Goal: Information Seeking & Learning: Learn about a topic

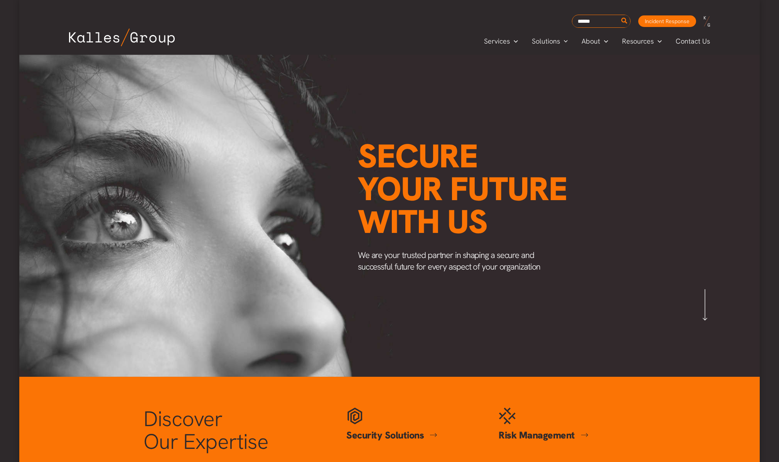
scroll to position [0, 903]
click at [650, 79] on link "Insights" at bounding box center [661, 76] width 93 height 16
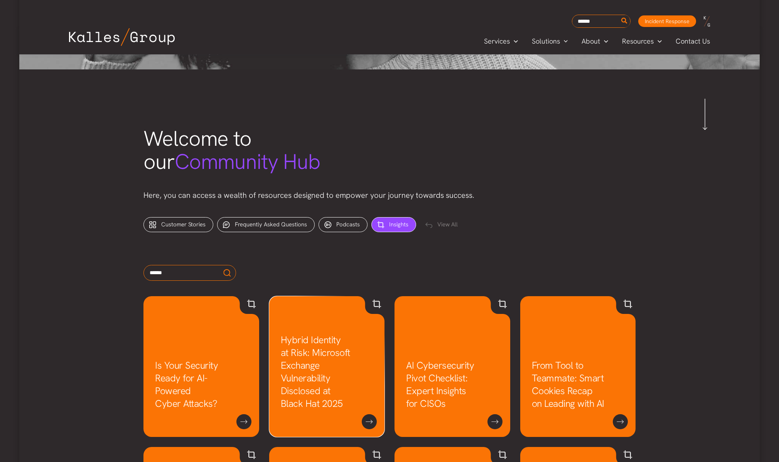
scroll to position [261, 0]
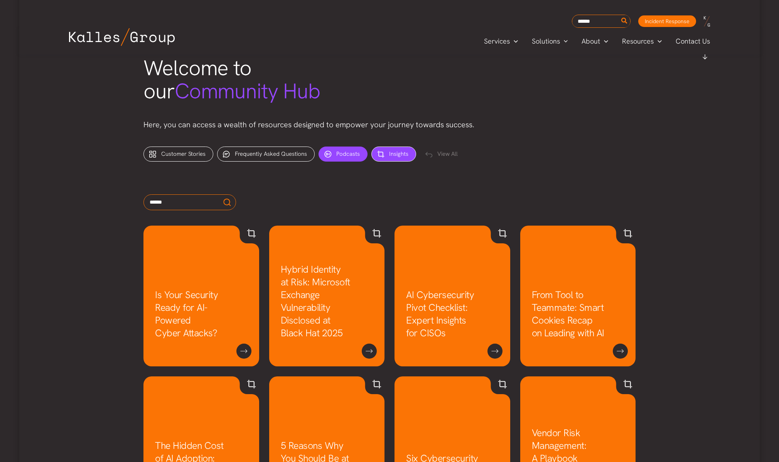
click at [348, 148] on div "Podcasts (10)" at bounding box center [343, 154] width 49 height 15
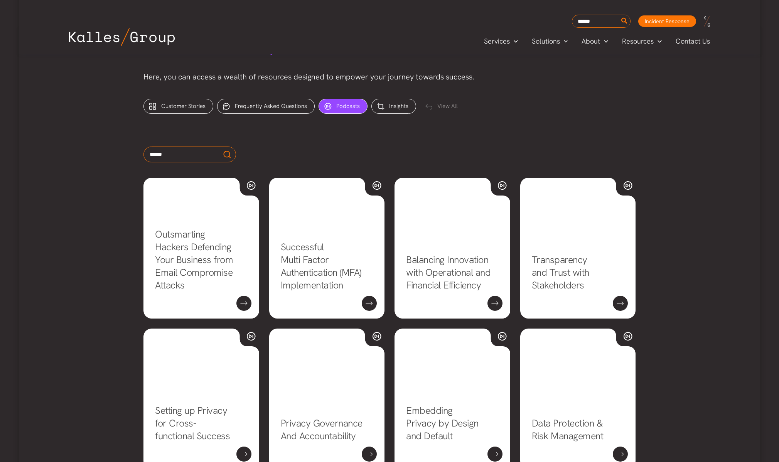
scroll to position [379, 0]
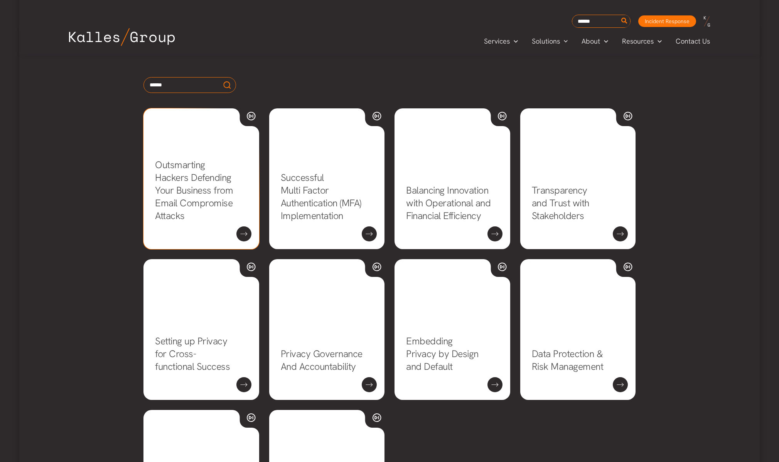
click at [188, 190] on link "Outsmarting Hackers Defending Your Business from Email Compromise Attacks" at bounding box center [194, 191] width 78 height 64
click at [307, 208] on link "Successful Multi Factor Authentication (MFA) Implementation" at bounding box center [321, 196] width 81 height 51
click at [434, 205] on link "Balancing Innovation with Operational and Financial Efficiency" at bounding box center [448, 203] width 85 height 38
click at [571, 196] on link "Transparency and Trust with Stakeholders" at bounding box center [560, 203] width 57 height 38
click at [179, 373] on link "Setting up Privacy for Cross-functional Success" at bounding box center [192, 354] width 75 height 38
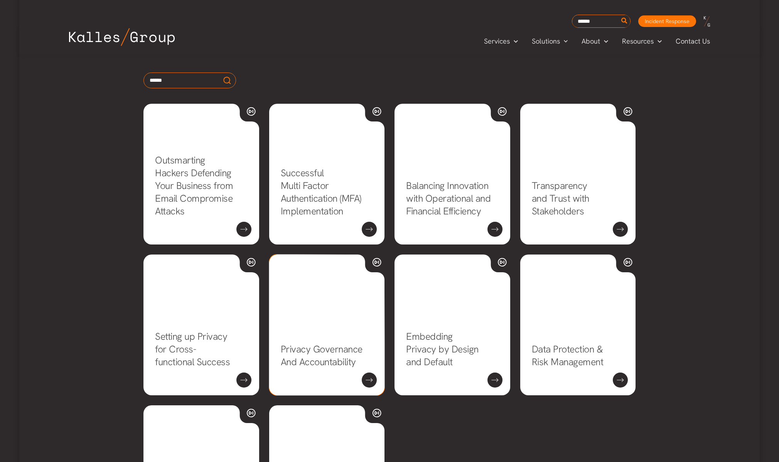
click at [306, 356] on link "Privacy Governance And Accountability" at bounding box center [322, 355] width 82 height 25
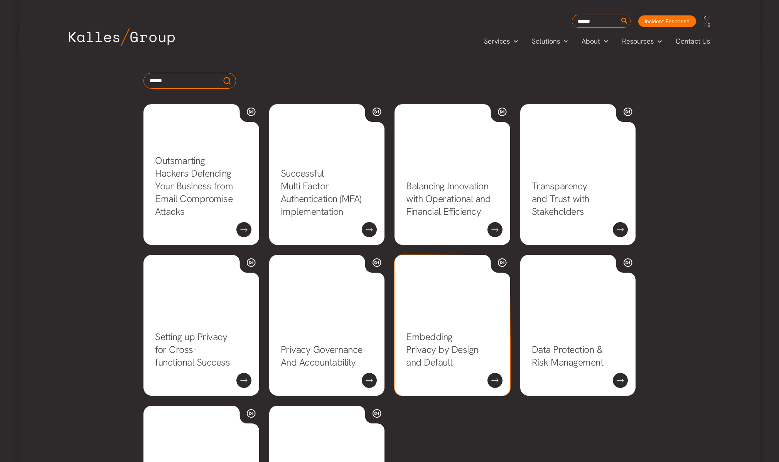
click at [440, 365] on link "Embedding Privacy by Design and Default" at bounding box center [442, 350] width 73 height 38
click at [568, 360] on link "Data Protection & Risk Management" at bounding box center [568, 355] width 72 height 25
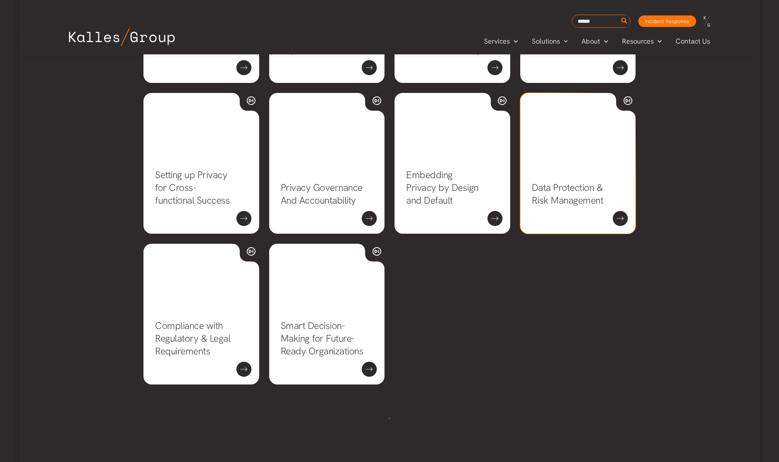
scroll to position [603, 0]
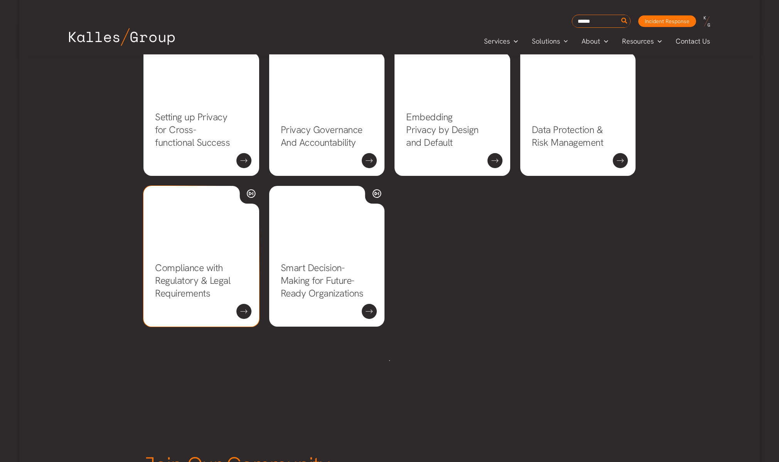
click at [188, 271] on link "Compliance with Regulatory & Legal Requirements" at bounding box center [192, 281] width 75 height 38
click at [189, 291] on link "Compliance with Regulatory & Legal Requirements" at bounding box center [192, 281] width 75 height 38
click at [304, 270] on link "Smart Decision-Making for Future-Ready Organizations" at bounding box center [322, 281] width 83 height 38
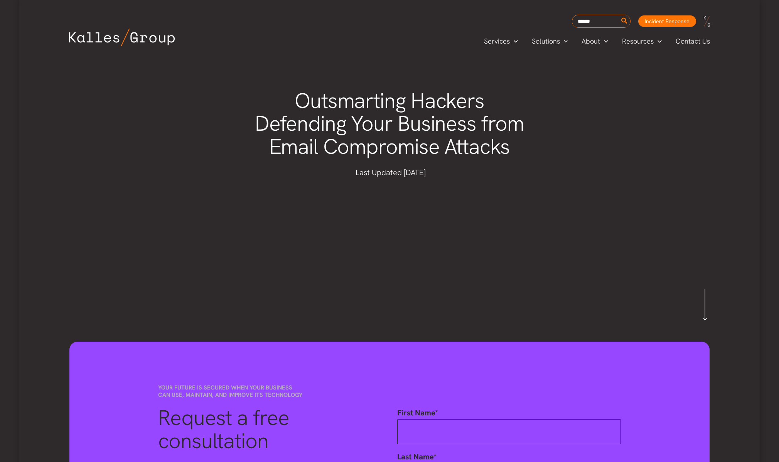
drag, startPoint x: 295, startPoint y: 91, endPoint x: 546, endPoint y: 146, distance: 256.9
click at [546, 146] on div "Outsmarting Hackers Defending Your Business from Email Compromise Attacks Last …" at bounding box center [389, 173] width 741 height 237
click at [609, 171] on div "Outsmarting Hackers Defending Your Business from Email Compromise Attacks Last …" at bounding box center [389, 173] width 741 height 237
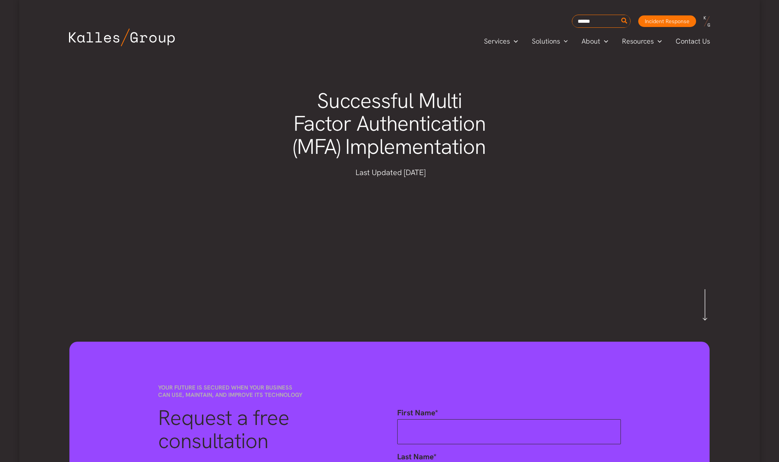
drag, startPoint x: 307, startPoint y: 83, endPoint x: 548, endPoint y: 144, distance: 248.6
click at [548, 144] on div "Successful Multi Factor Authentication (MFA) Implementation Last Updated Octobe…" at bounding box center [389, 173] width 741 height 237
copy h1 "Successful Multi Factor Authentication (MFA) Implementation"
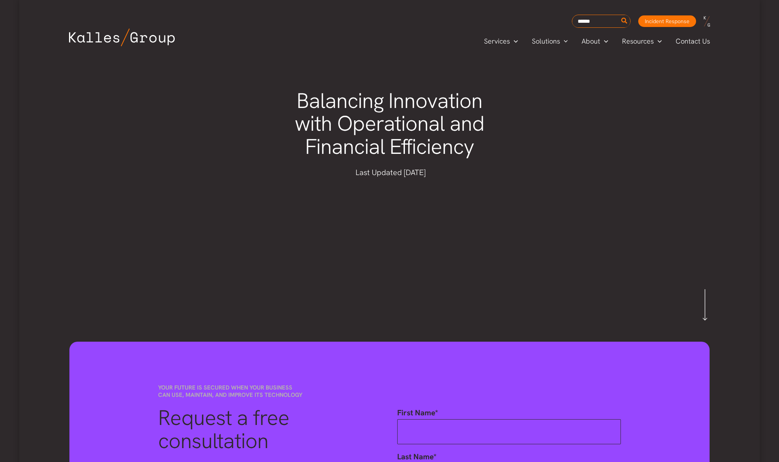
drag, startPoint x: 302, startPoint y: 95, endPoint x: 504, endPoint y: 145, distance: 208.1
click at [504, 145] on h1 "Balancing Innovation with Operational and Financial Efficiency" at bounding box center [389, 124] width 293 height 69
copy h1 "Balancing Innovation with Operational and Financial Efficiency"
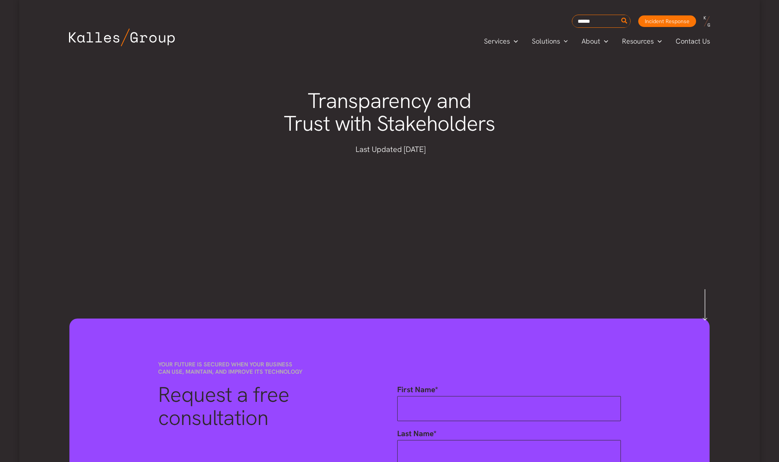
drag, startPoint x: 304, startPoint y: 87, endPoint x: 541, endPoint y: 132, distance: 241.6
click at [541, 132] on div "Transparency and Trust with Stakeholders Last Updated September 19, 2025" at bounding box center [389, 162] width 309 height 160
copy h1 "Transparency and Trust with Stakeholders"
drag, startPoint x: 286, startPoint y: 87, endPoint x: 542, endPoint y: 115, distance: 257.8
click at [542, 115] on div "Setting up Privacy for Cross-functional Success Last Updated September 19, 2025" at bounding box center [389, 162] width 309 height 160
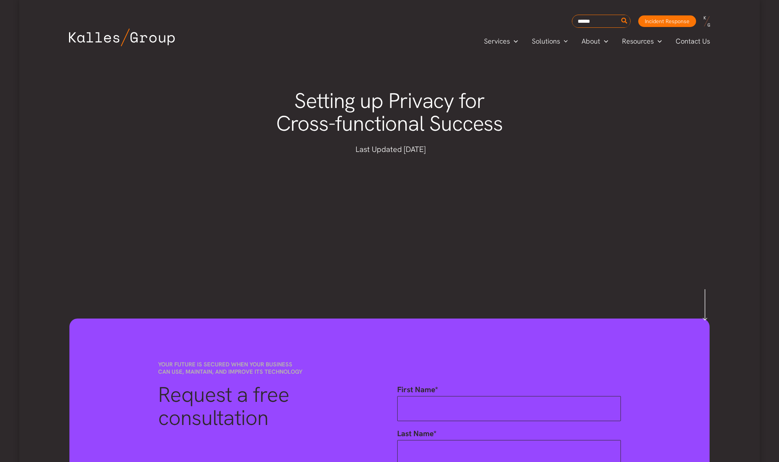
copy h1 "Setting up Privacy for Cross-functional Success"
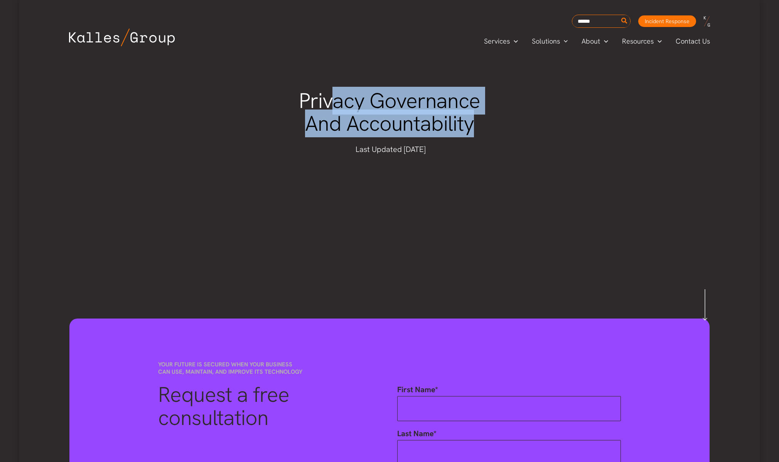
drag, startPoint x: 285, startPoint y: 89, endPoint x: 539, endPoint y: 142, distance: 259.9
click at [539, 142] on div "Privacy Governance And Accountability Last Updated September 19, 2025" at bounding box center [389, 162] width 309 height 160
copy div "Privacy Governance And Accountability"
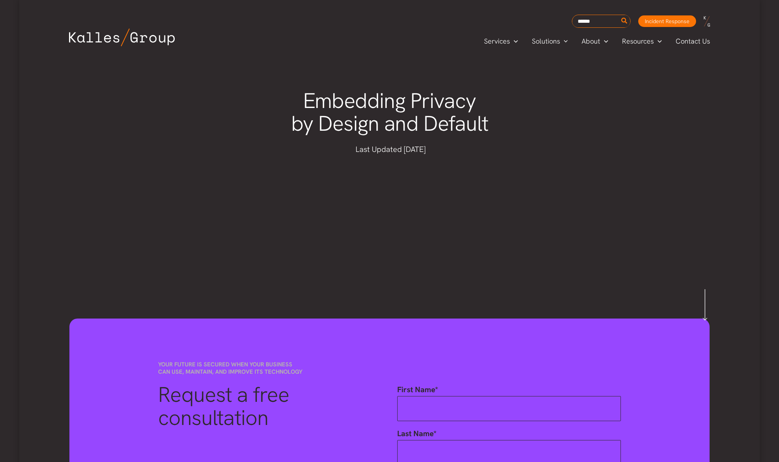
drag, startPoint x: 305, startPoint y: 89, endPoint x: 538, endPoint y: 118, distance: 234.5
click at [538, 118] on div "Embedding Privacy by Design and Default Last Updated [DATE]" at bounding box center [389, 162] width 309 height 160
copy h1 "Embedding Privacy by Design and Default"
click at [468, 122] on h1 "Data Protection & Risk Management" at bounding box center [389, 113] width 293 height 46
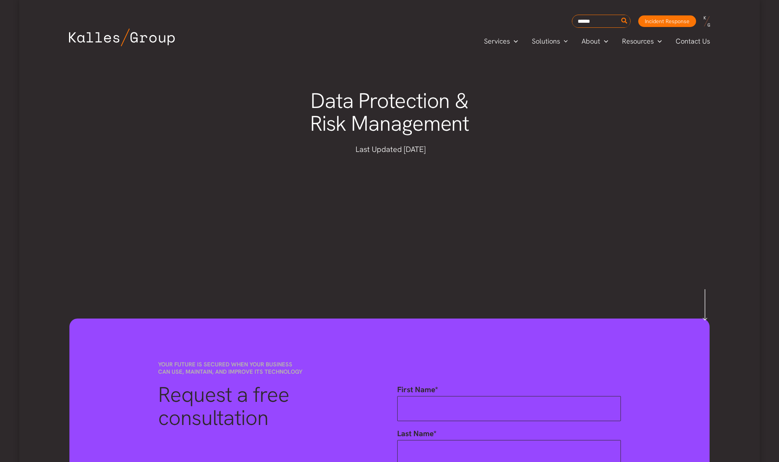
drag, startPoint x: 311, startPoint y: 98, endPoint x: 524, endPoint y: 117, distance: 213.1
click at [524, 117] on h1 "Data Protection & Risk Management" at bounding box center [389, 113] width 293 height 46
copy h1 "Data Protection & Risk Management"
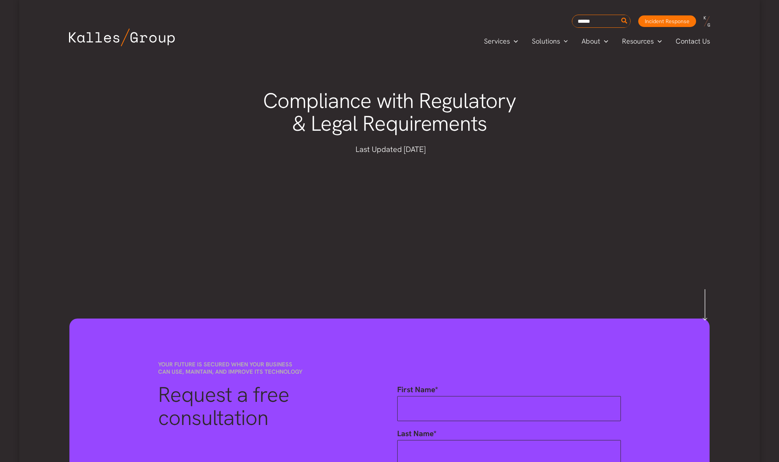
drag, startPoint x: 255, startPoint y: 83, endPoint x: 546, endPoint y: 127, distance: 294.6
click at [546, 127] on div "Compliance with Regulatory & Legal Requirements Last Updated [DATE]" at bounding box center [389, 162] width 741 height 214
copy h1 "Compliance with Regulatory & Legal Requirements"
click at [445, 103] on h1 "Compliance with Regulatory & Legal Requirements" at bounding box center [389, 113] width 293 height 46
drag, startPoint x: 505, startPoint y: 127, endPoint x: 236, endPoint y: 107, distance: 270.1
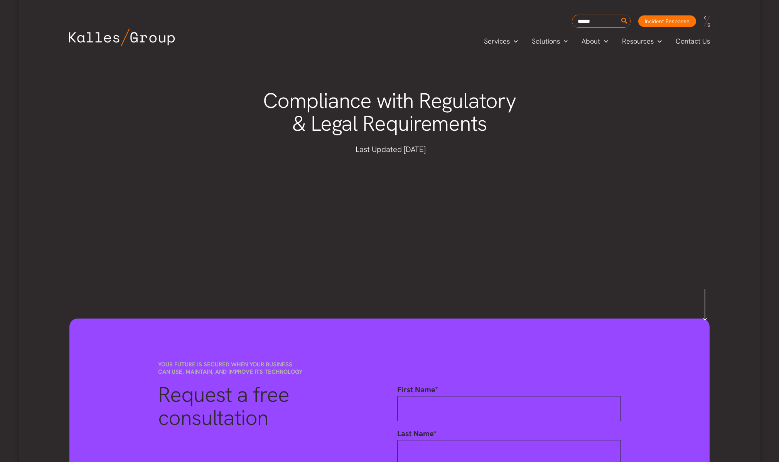
click at [236, 107] on div "Compliance with Regulatory & Legal Requirements Last Updated [DATE]" at bounding box center [389, 162] width 309 height 160
copy h1 "Compliance with Regulatory & Legal Requirements"
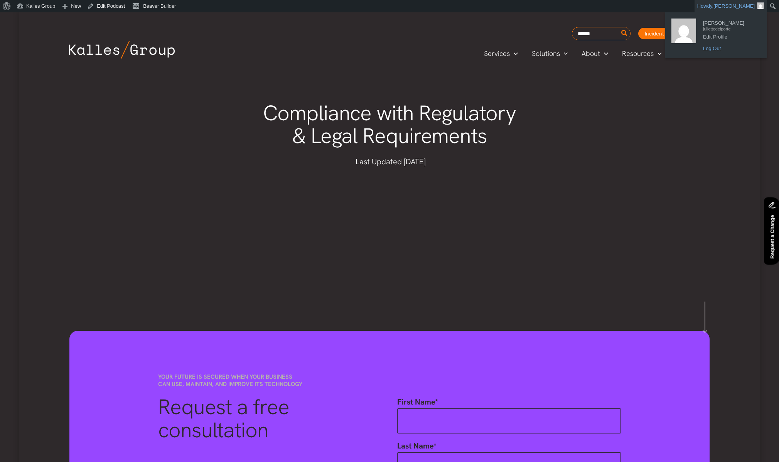
click at [717, 49] on link "Log Out" at bounding box center [731, 49] width 62 height 10
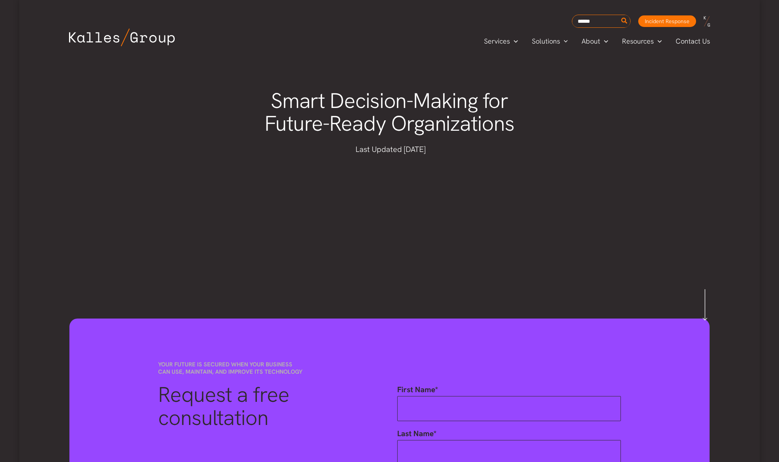
drag, startPoint x: 455, startPoint y: 105, endPoint x: 539, endPoint y: 119, distance: 84.8
click at [539, 119] on div "Smart Decision-Making for Future-Ready Organizations Last Updated [DATE]" at bounding box center [389, 162] width 309 height 160
